Goal: Transaction & Acquisition: Subscribe to service/newsletter

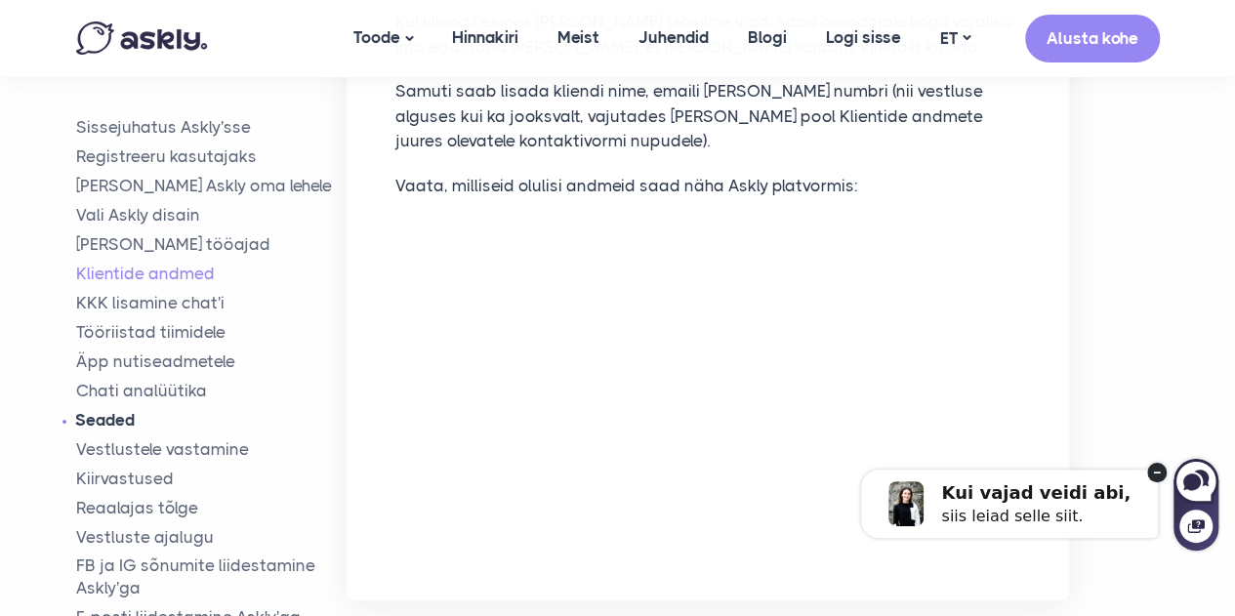
scroll to position [4268, 0]
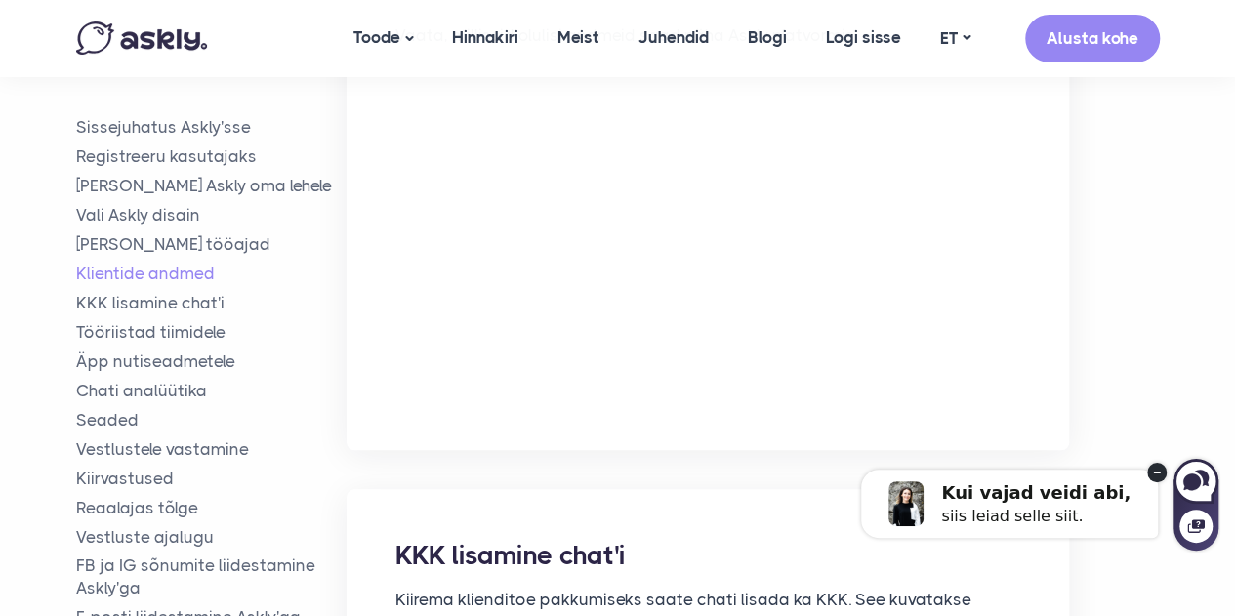
click at [1158, 471] on circle at bounding box center [1158, 473] width 20 height 20
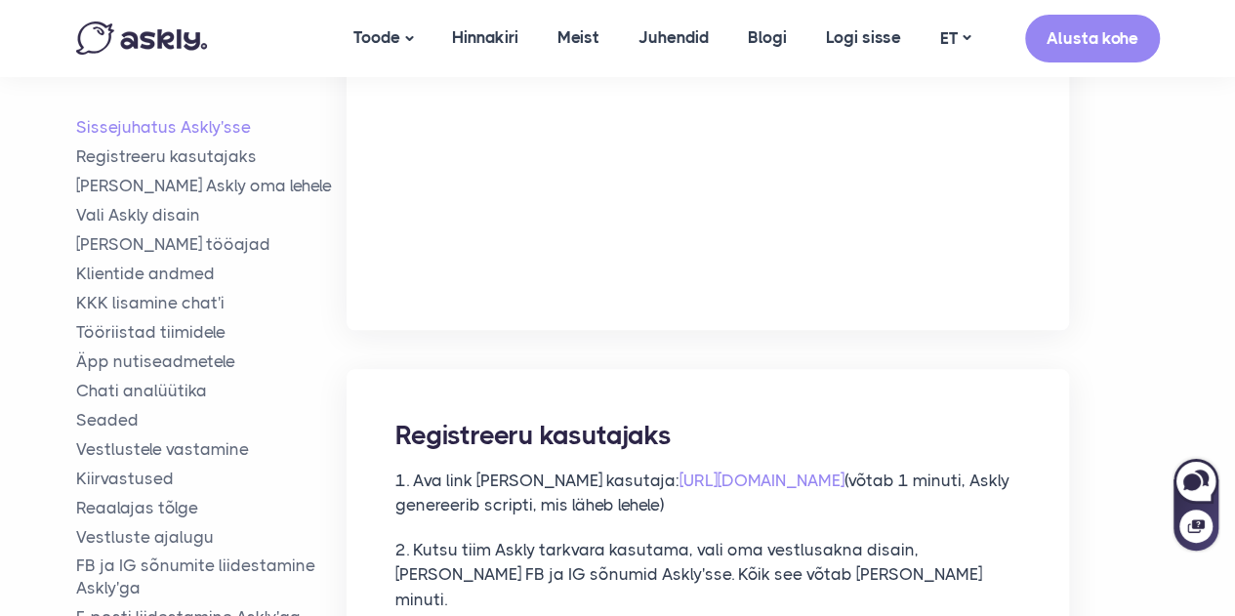
scroll to position [0, 0]
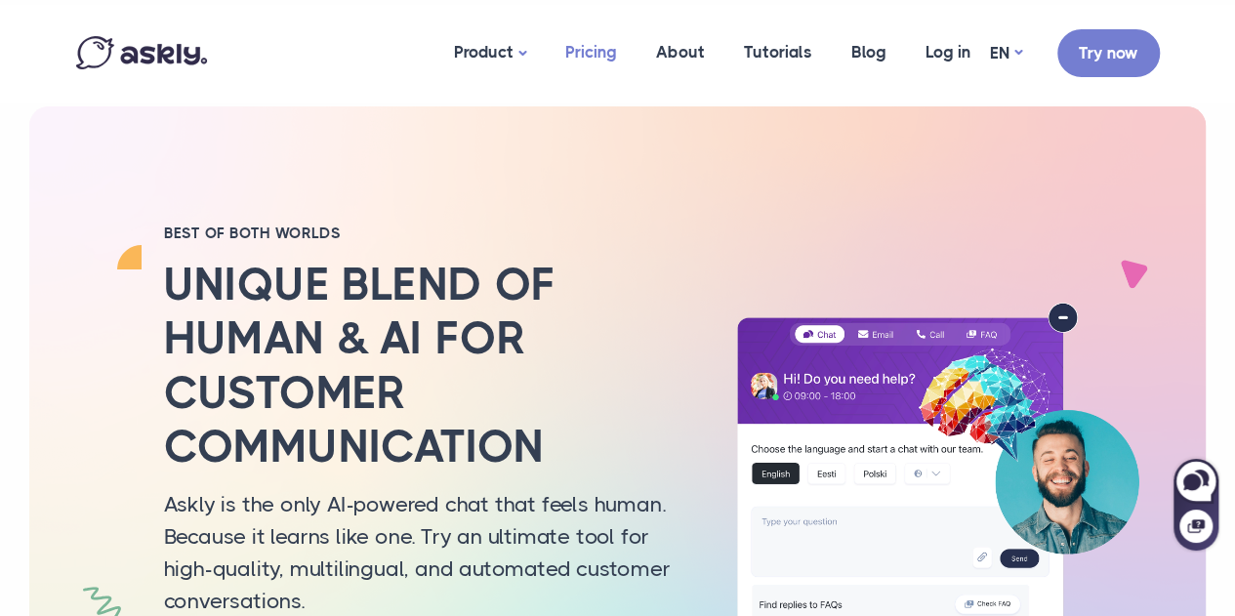
click at [565, 69] on link "Pricing" at bounding box center [591, 52] width 91 height 95
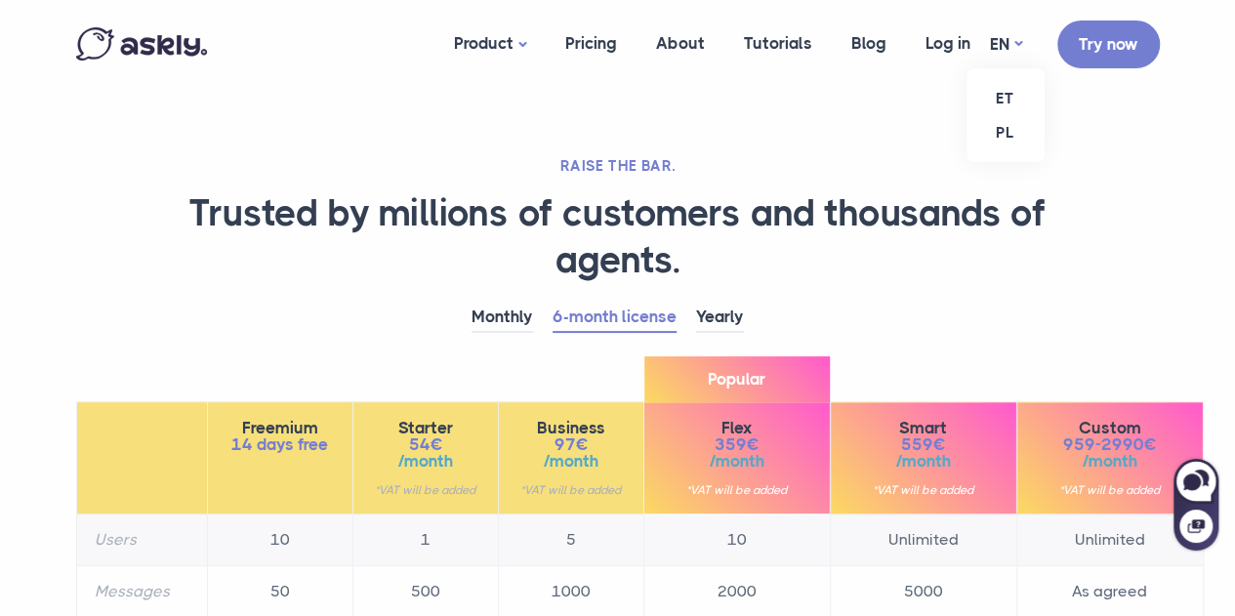
click at [995, 68] on ul "ET PL" at bounding box center [1006, 115] width 78 height 94
click at [1011, 99] on link "ET" at bounding box center [1006, 98] width 78 height 34
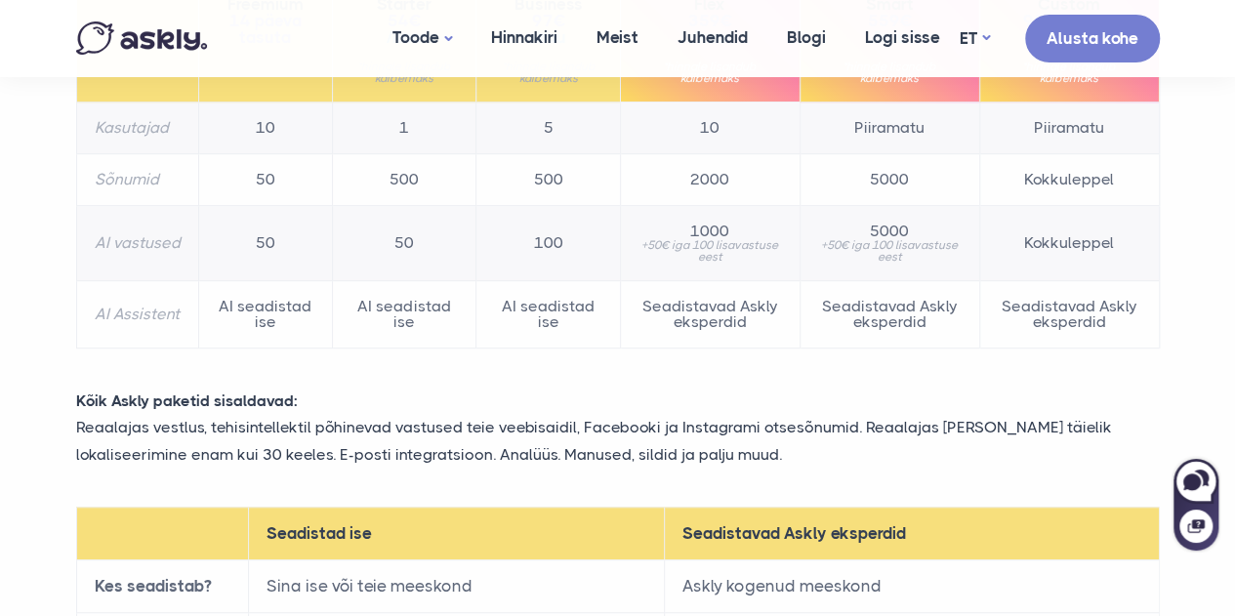
scroll to position [423, 0]
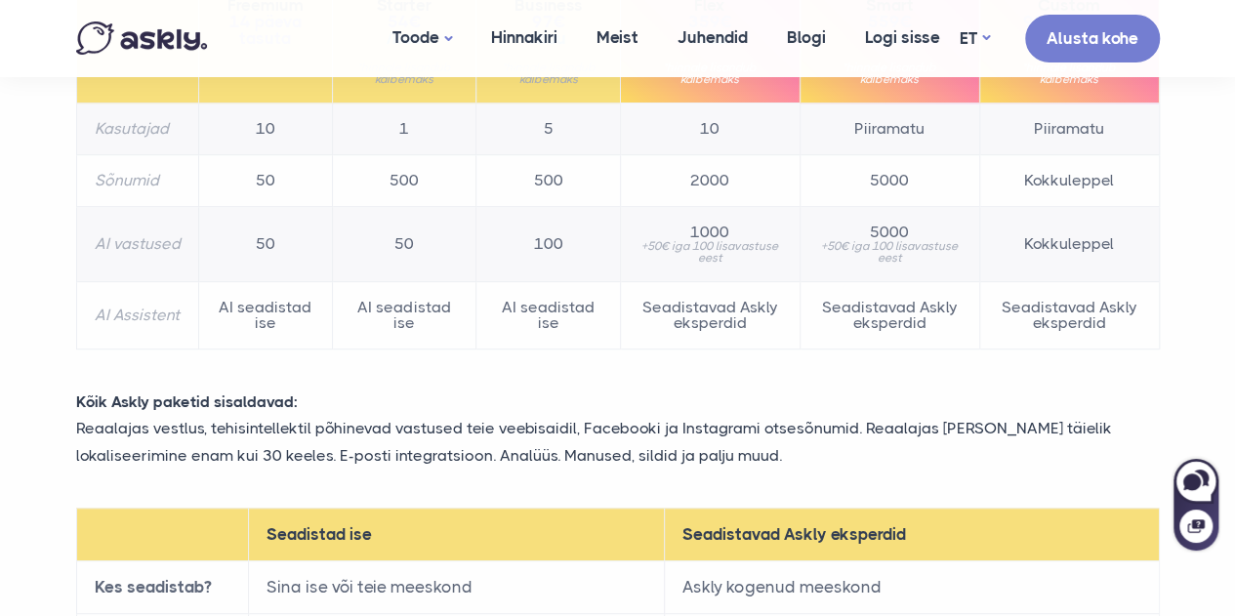
click at [582, 393] on p "Kõik Askly paketid sisaldavad:" at bounding box center [618, 402] width 1113 height 26
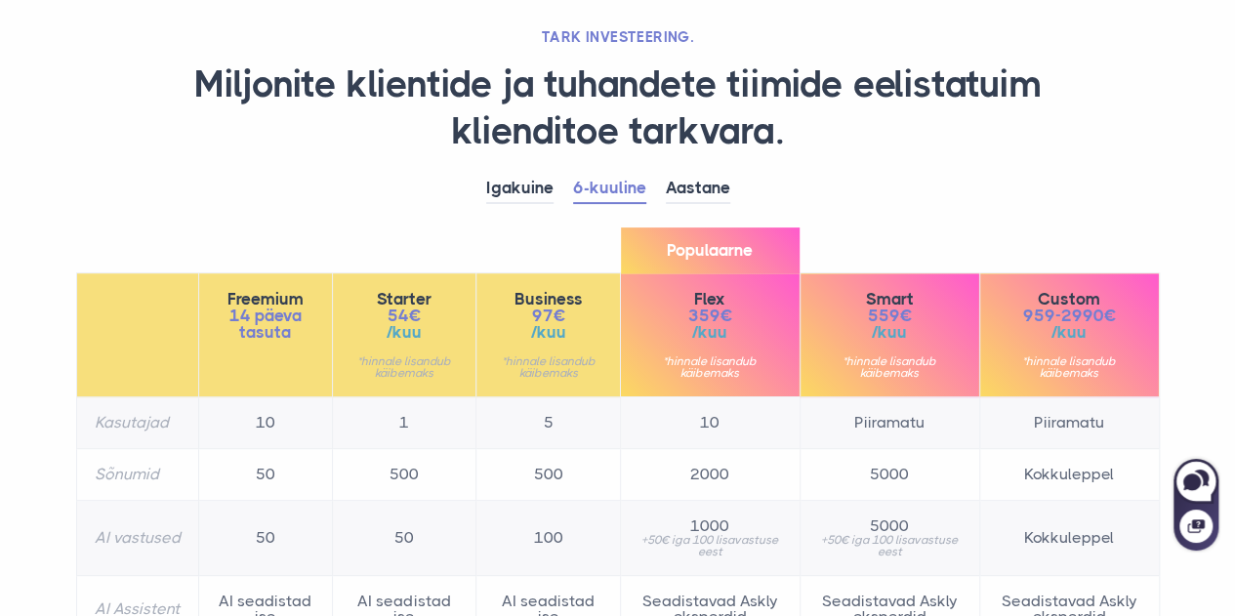
scroll to position [128, 0]
click at [526, 185] on link "Igakuine" at bounding box center [519, 190] width 67 height 30
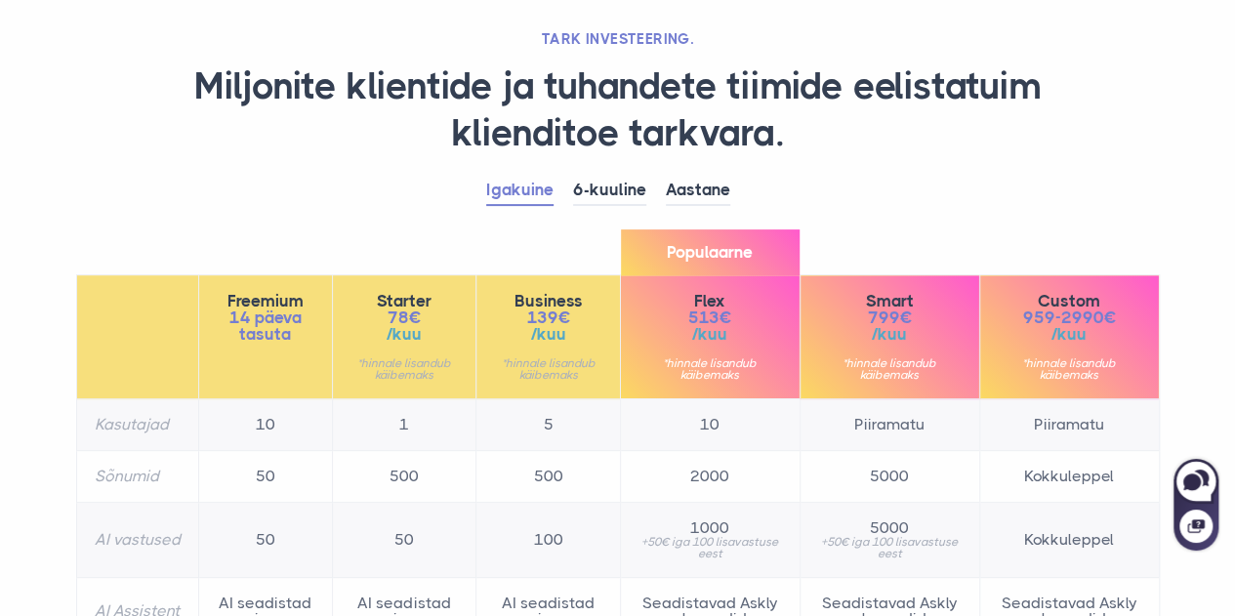
scroll to position [140, 0]
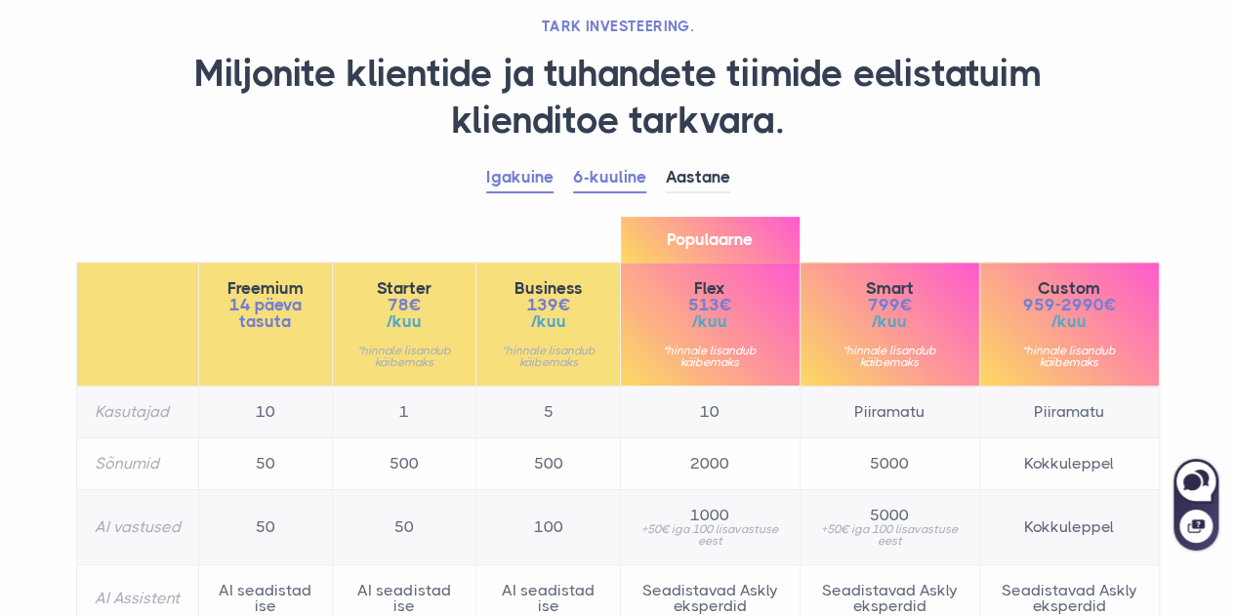
click at [586, 187] on link "6-kuuline" at bounding box center [609, 178] width 73 height 30
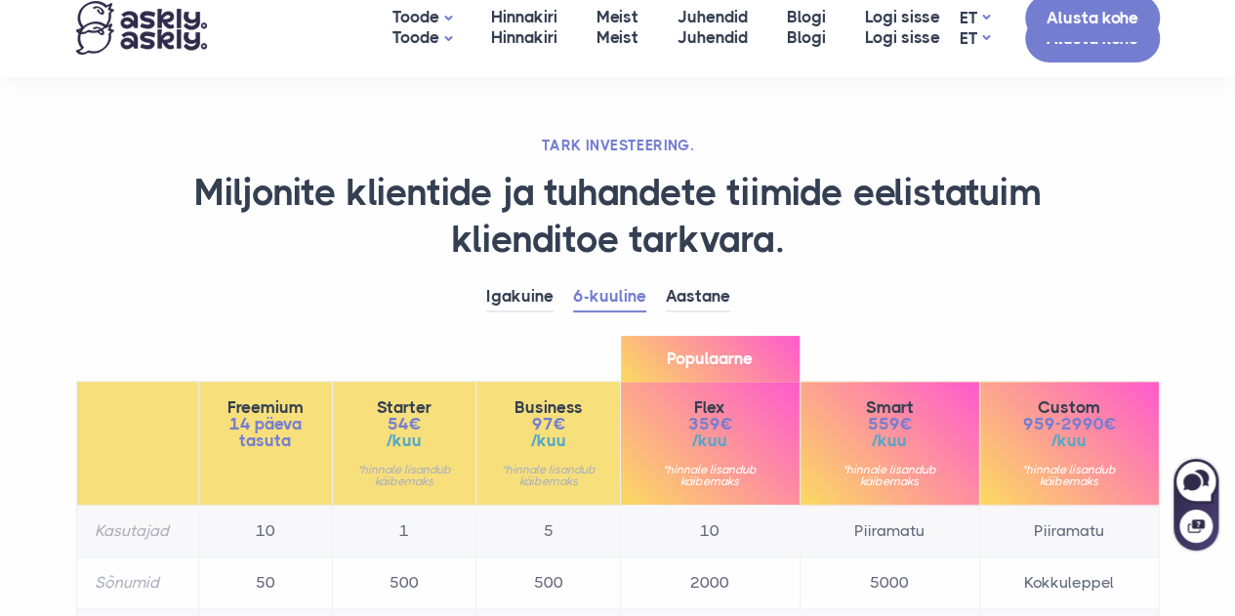
scroll to position [0, 0]
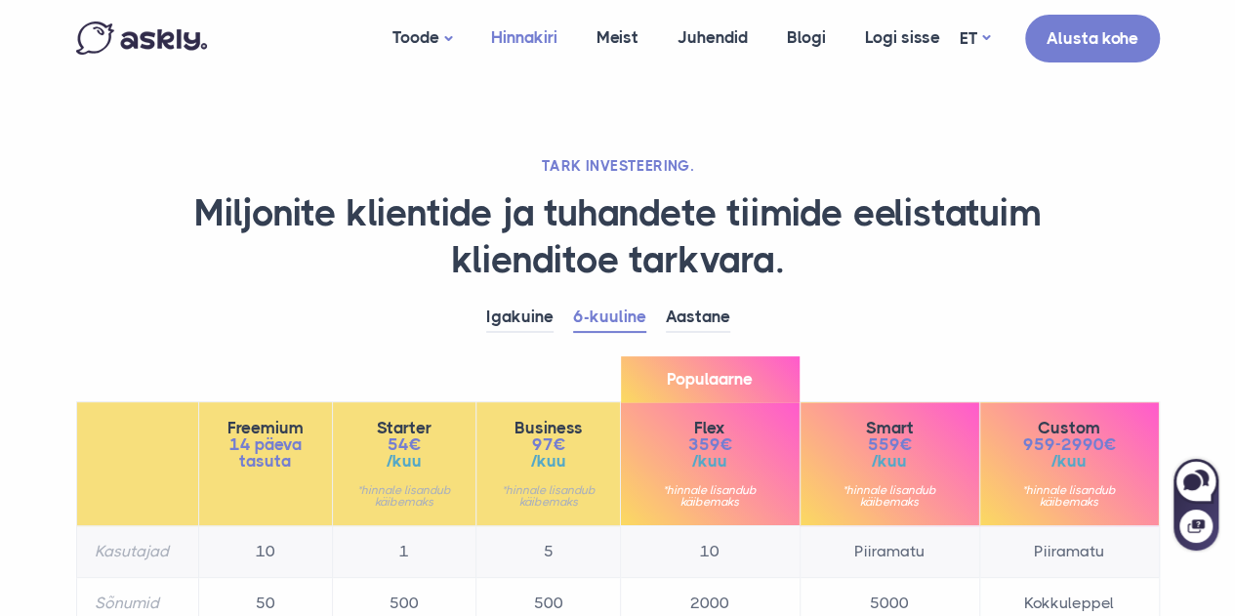
click at [532, 51] on link "Hinnakiri" at bounding box center [524, 37] width 105 height 75
click at [1078, 36] on link "Alusta kohe" at bounding box center [1093, 36] width 135 height 48
